Goal: Information Seeking & Learning: Learn about a topic

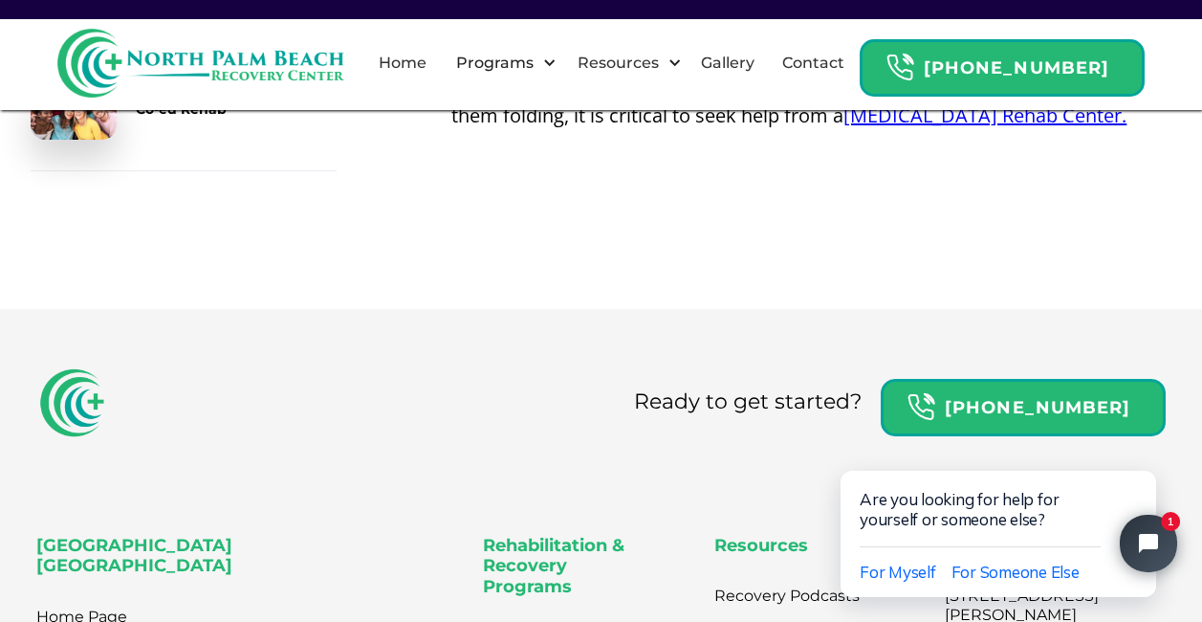
scroll to position [4582, 0]
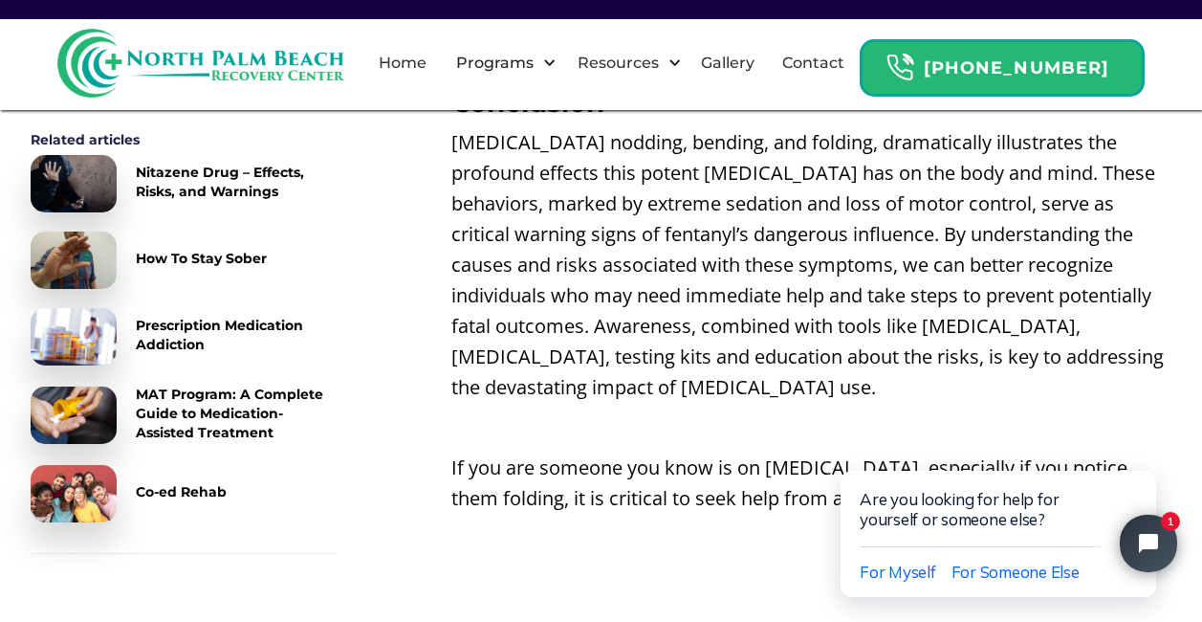
click at [844, 485] on link "Fentanyl Rehab Center." at bounding box center [985, 498] width 283 height 26
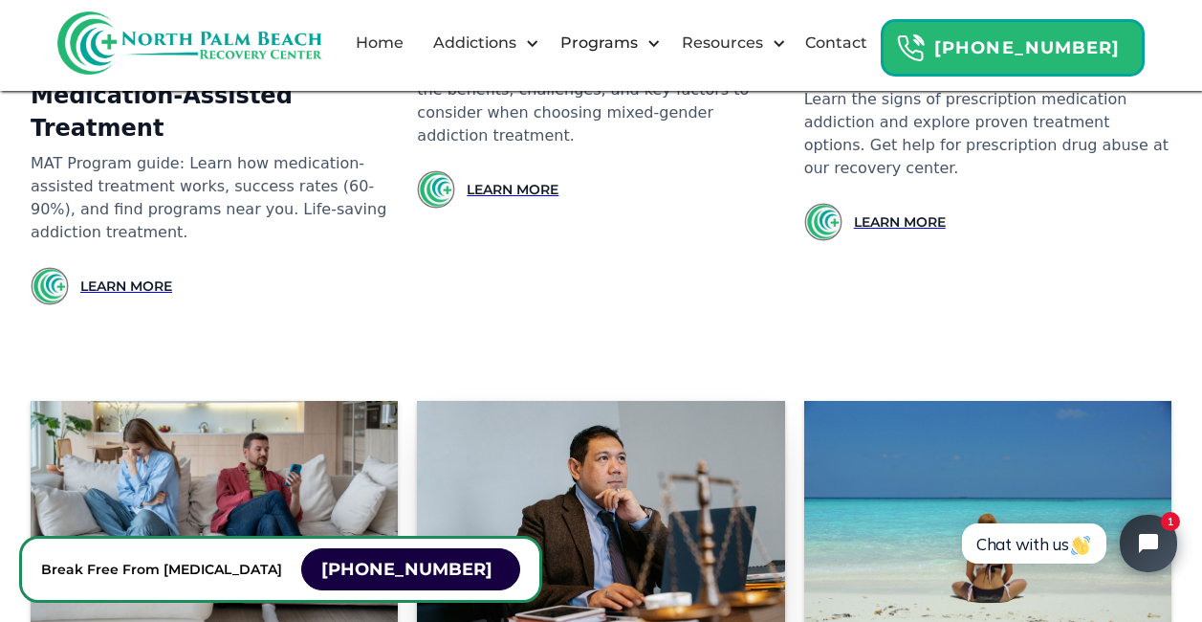
scroll to position [11573, 0]
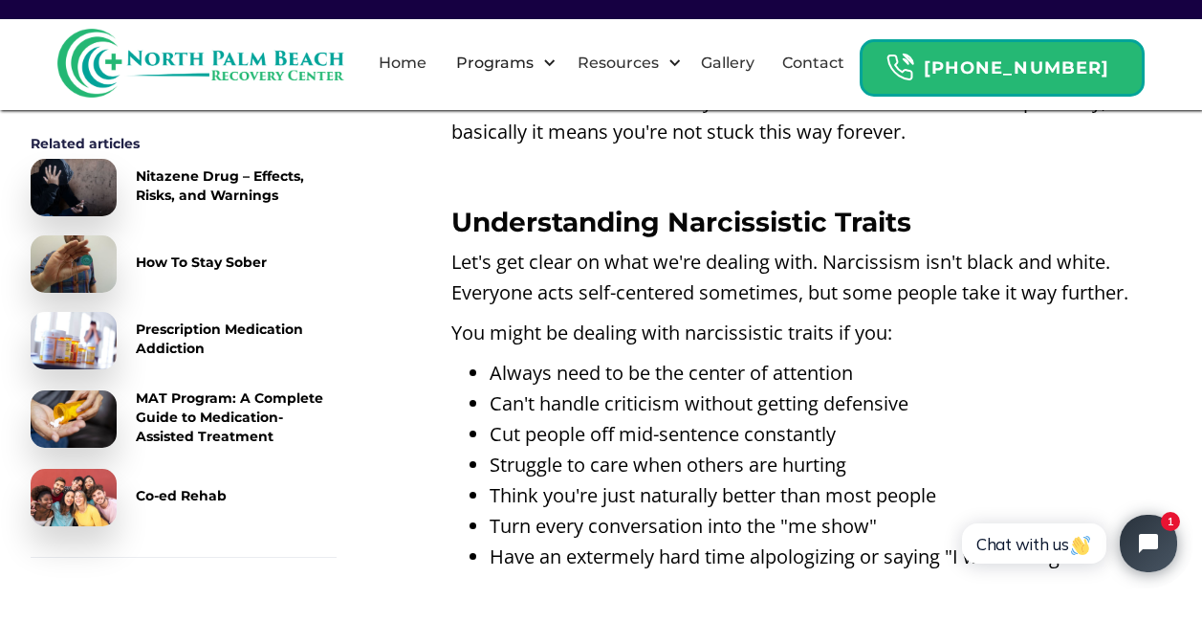
scroll to position [1243, 0]
